Goal: Information Seeking & Learning: Learn about a topic

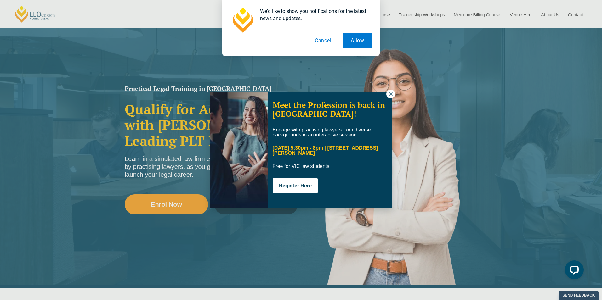
click at [394, 92] on button at bounding box center [390, 94] width 9 height 9
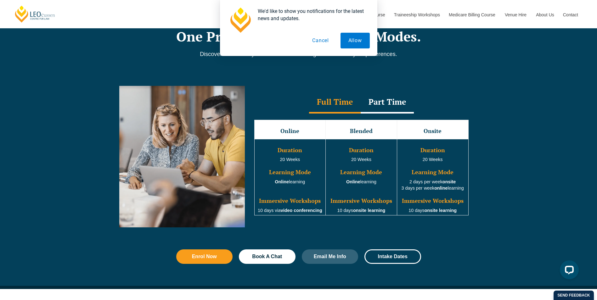
scroll to position [566, 0]
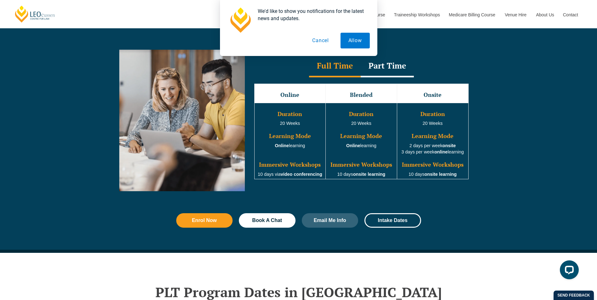
click at [388, 68] on div "Part Time" at bounding box center [387, 66] width 53 height 22
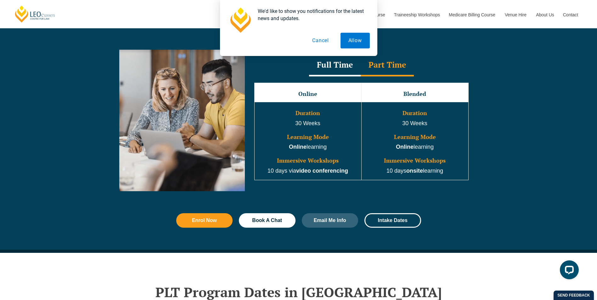
click at [328, 67] on div "Full Time" at bounding box center [335, 65] width 52 height 22
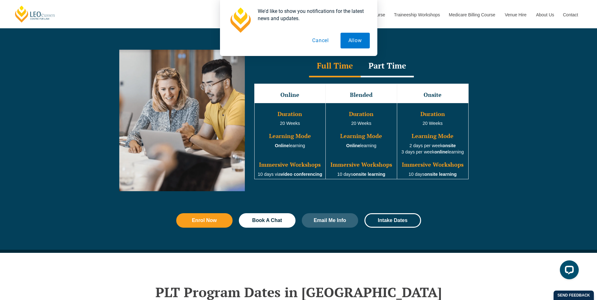
click at [390, 72] on div "Part Time" at bounding box center [387, 66] width 53 height 22
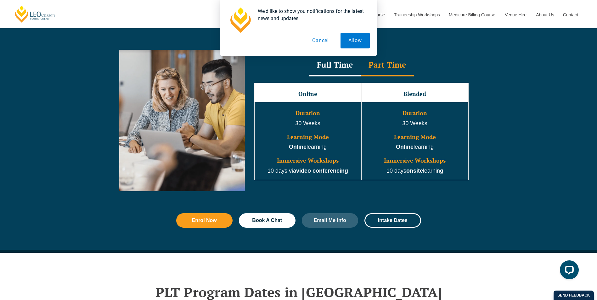
click at [338, 70] on div "Full Time" at bounding box center [335, 65] width 52 height 22
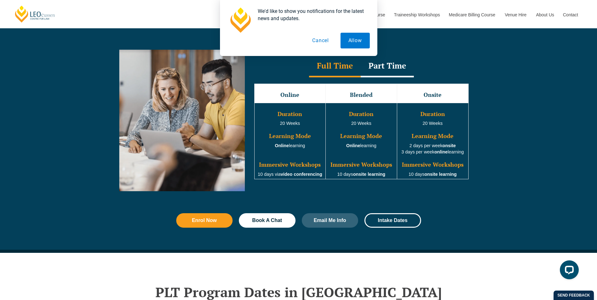
drag, startPoint x: 364, startPoint y: 108, endPoint x: 360, endPoint y: 102, distance: 7.1
click at [362, 106] on td "Duration 20 Weeks Learning Mode Online learning Immersive Workshops 10 days ons…" at bounding box center [361, 141] width 71 height 76
drag, startPoint x: 360, startPoint y: 102, endPoint x: 531, endPoint y: 85, distance: 171.7
click at [531, 85] on div "Full Time Part Time Full Time Online Blended Onsite Duration 20 Weeks Learning …" at bounding box center [298, 125] width 597 height 170
click at [374, 65] on div "Part Time" at bounding box center [387, 66] width 53 height 22
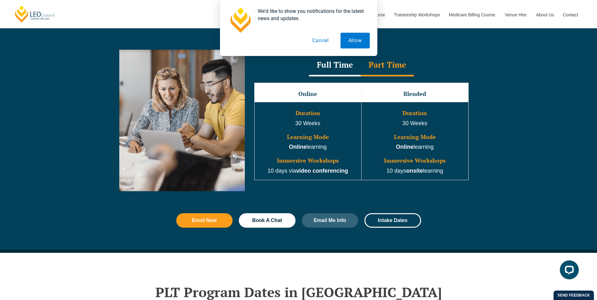
click at [339, 70] on div "Full Time" at bounding box center [335, 65] width 52 height 22
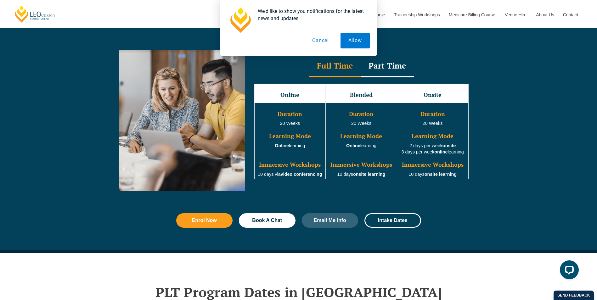
click at [392, 76] on div "Part Time" at bounding box center [387, 66] width 53 height 22
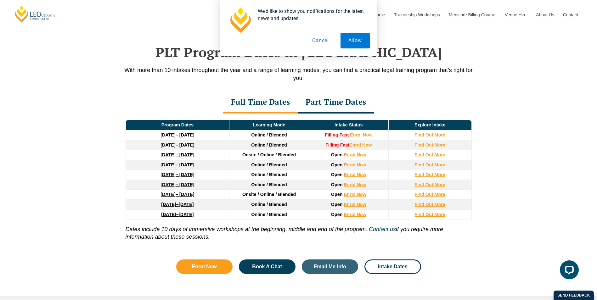
scroll to position [818, 0]
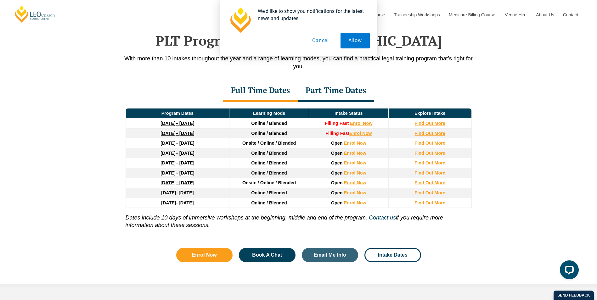
click at [325, 95] on div "Part Time Dates" at bounding box center [336, 91] width 76 height 22
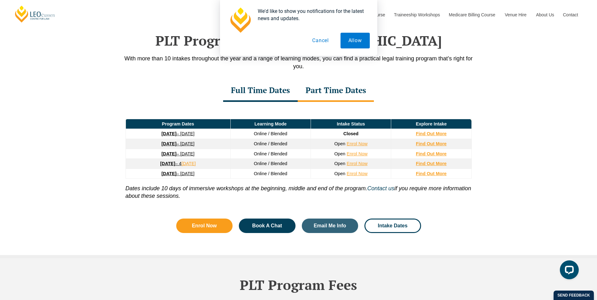
click at [264, 90] on div "Full Time Dates" at bounding box center [260, 91] width 75 height 22
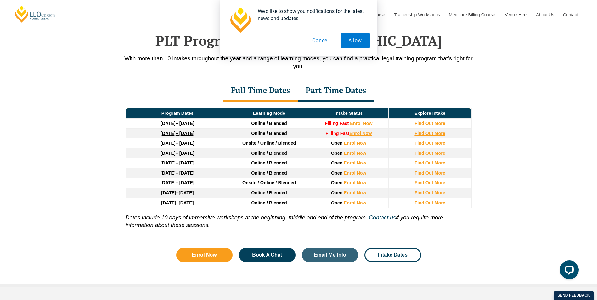
click at [347, 90] on div "Part Time Dates" at bounding box center [336, 91] width 76 height 22
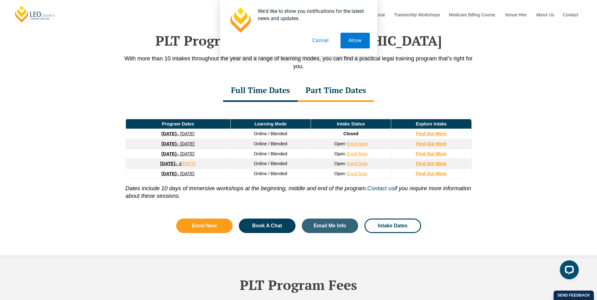
click at [273, 96] on div "Full Time Dates" at bounding box center [260, 91] width 75 height 22
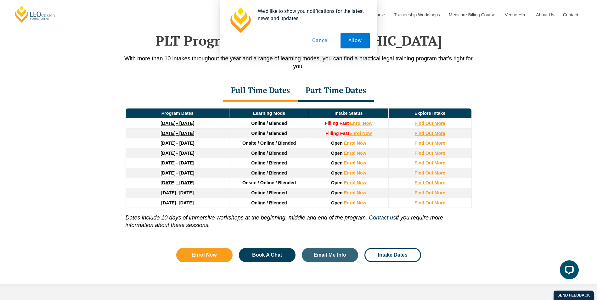
click at [327, 93] on div "Part Time Dates" at bounding box center [336, 91] width 76 height 22
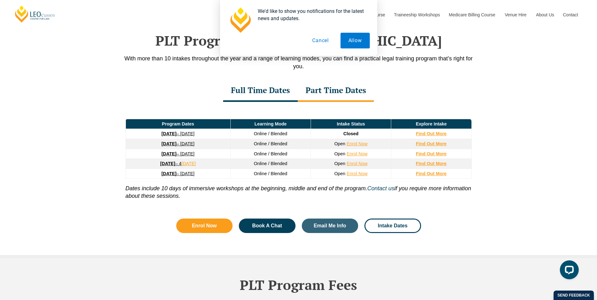
click at [263, 100] on div "Full Time Dates" at bounding box center [260, 91] width 75 height 22
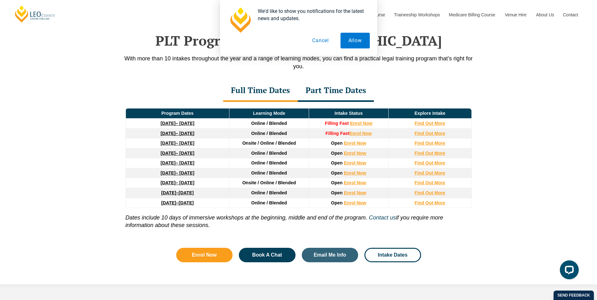
click at [328, 93] on div "Part Time Dates" at bounding box center [336, 91] width 76 height 22
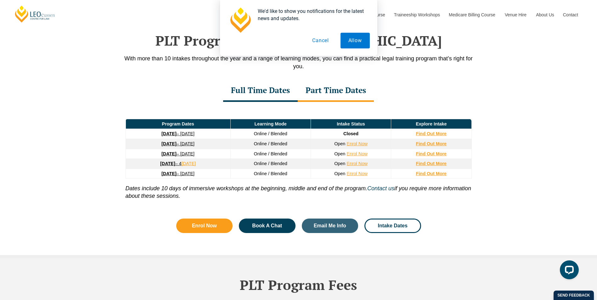
click at [272, 99] on div "Full Time Dates" at bounding box center [260, 91] width 75 height 22
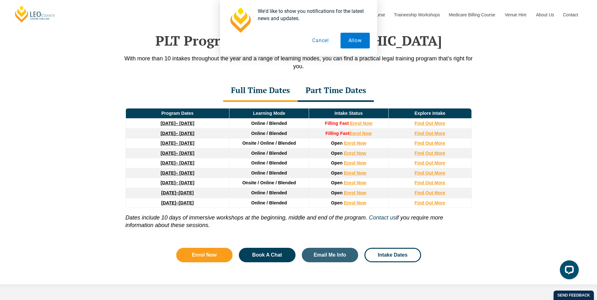
click at [328, 96] on div "Part Time Dates" at bounding box center [336, 91] width 76 height 22
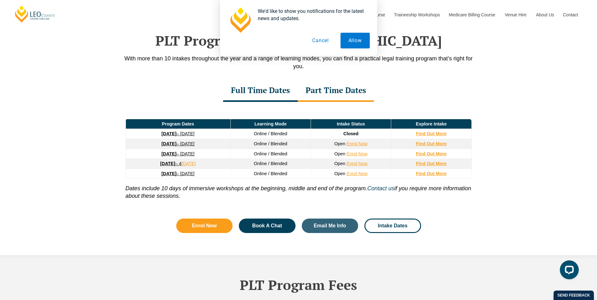
click at [271, 96] on div "Full Time Dates" at bounding box center [260, 91] width 75 height 22
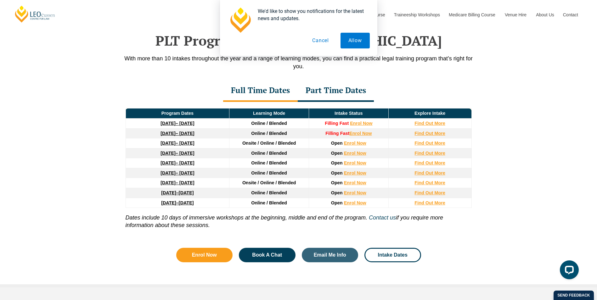
click at [326, 89] on div "Part Time Dates" at bounding box center [336, 91] width 76 height 22
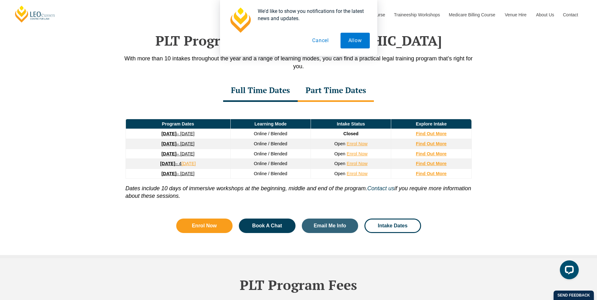
click at [274, 91] on div "Full Time Dates" at bounding box center [260, 91] width 75 height 22
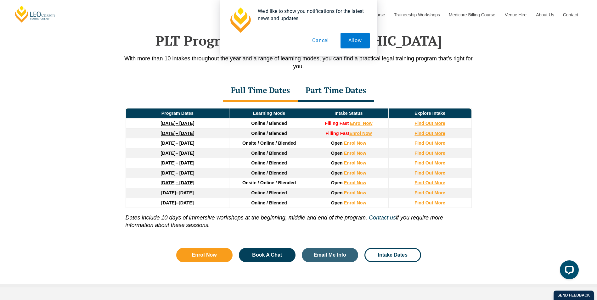
click at [319, 37] on button "Cancel" at bounding box center [320, 41] width 32 height 16
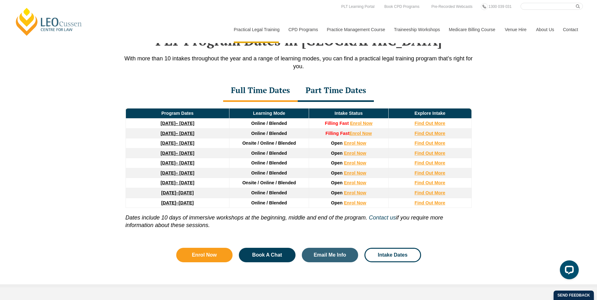
click at [342, 95] on div "Part Time Dates" at bounding box center [336, 91] width 76 height 22
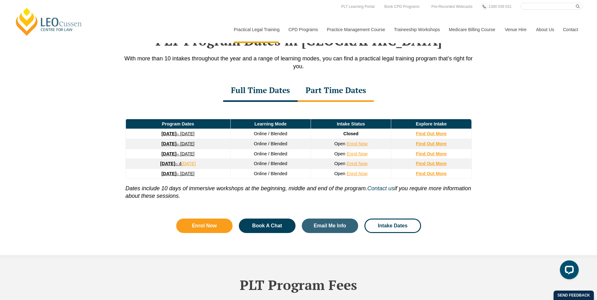
click at [270, 94] on div "Full Time Dates" at bounding box center [260, 91] width 75 height 22
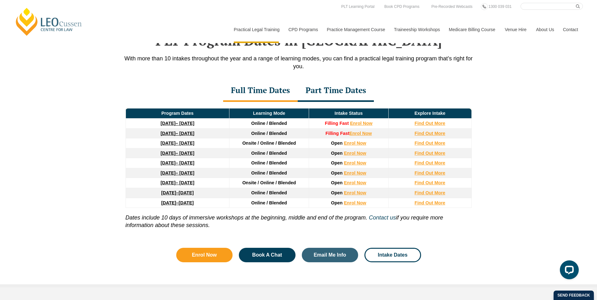
click at [326, 94] on div "Part Time Dates" at bounding box center [336, 91] width 76 height 22
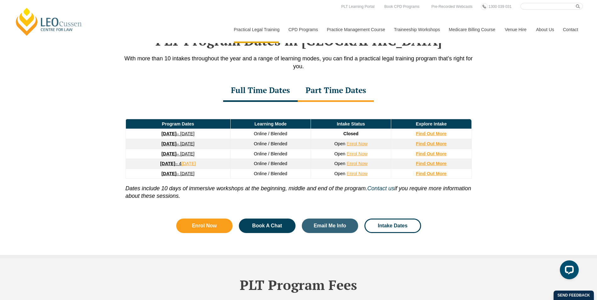
click at [273, 99] on div "Full Time Dates" at bounding box center [260, 91] width 75 height 22
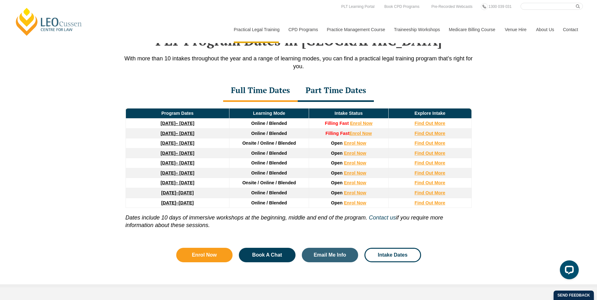
click at [498, 102] on div "PLT Program Dates in Victoria With more than 10 intakes throughout the year and…" at bounding box center [298, 144] width 597 height 286
